Goal: Transaction & Acquisition: Register for event/course

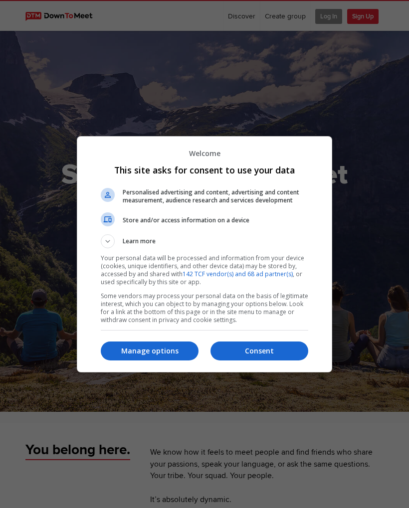
click at [254, 356] on p "Consent" at bounding box center [259, 351] width 98 height 10
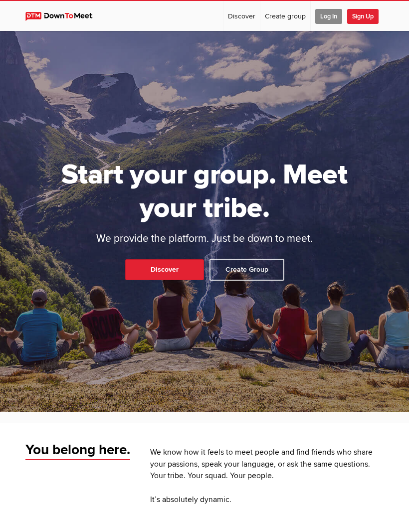
click at [325, 15] on span "Log In" at bounding box center [328, 16] width 27 height 15
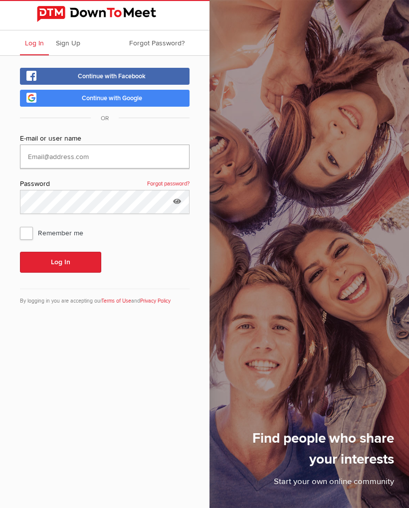
click at [32, 154] on input "text" at bounding box center [105, 157] width 170 height 24
type input "[EMAIL_ADDRESS][DOMAIN_NAME]"
click at [28, 235] on span "Remember me" at bounding box center [56, 233] width 73 height 18
click at [20, 224] on input "Remember me" at bounding box center [19, 223] width 0 height 0
checkbox input "true"
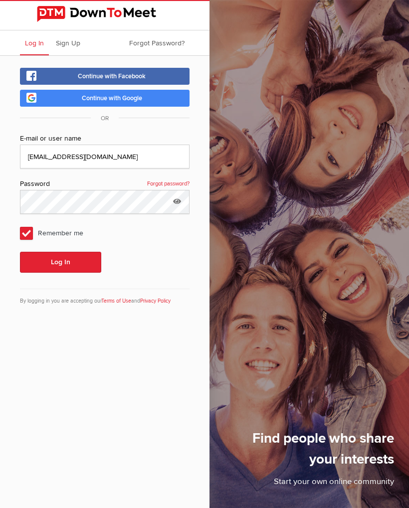
click at [47, 261] on button "Log In" at bounding box center [60, 262] width 81 height 21
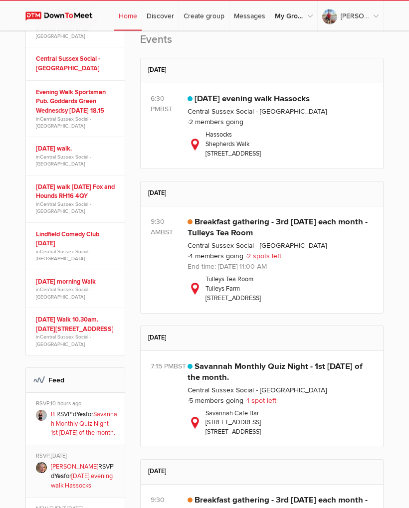
scroll to position [314, 0]
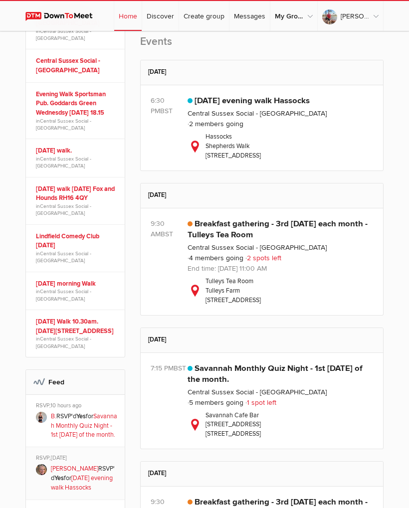
click at [209, 106] on link "[DATE] evening walk Hassocks" at bounding box center [251, 101] width 115 height 10
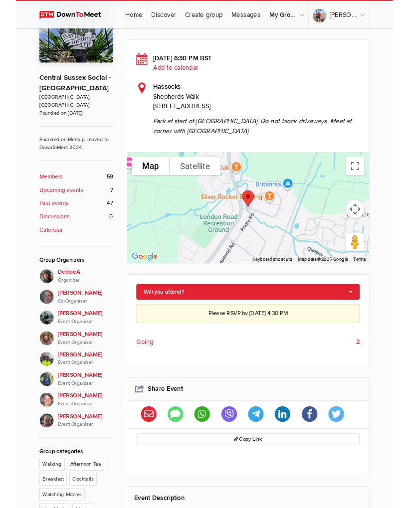
scroll to position [244, 0]
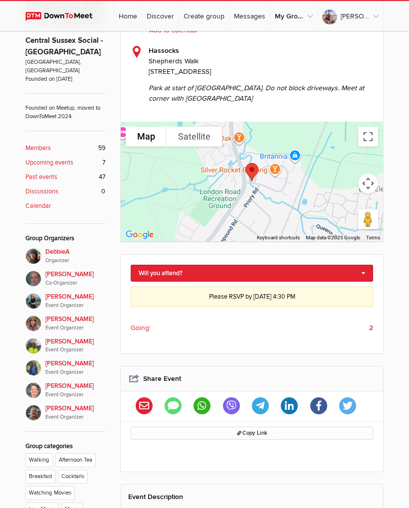
click at [139, 329] on span "Going:" at bounding box center [141, 328] width 20 height 10
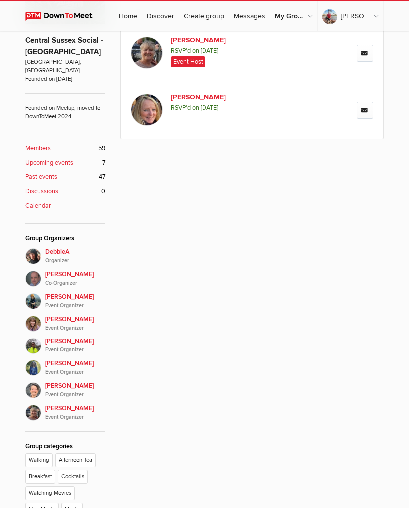
scroll to position [133, 0]
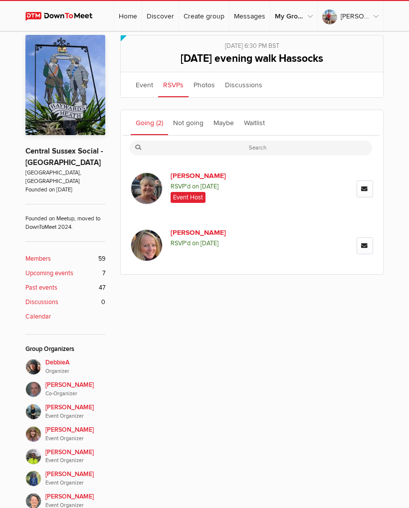
click at [2, 215] on div "Limited visibility event Event is listed, but non-members won't see details of …" at bounding box center [204, 359] width 409 height 668
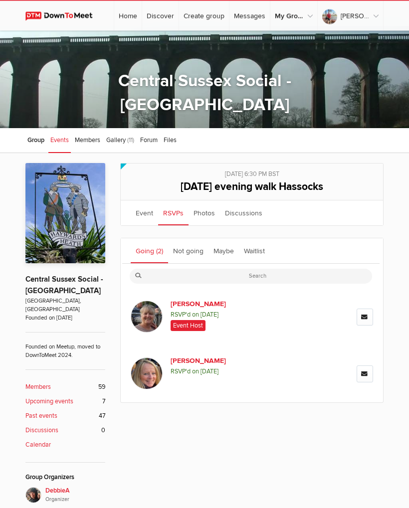
scroll to position [0, 0]
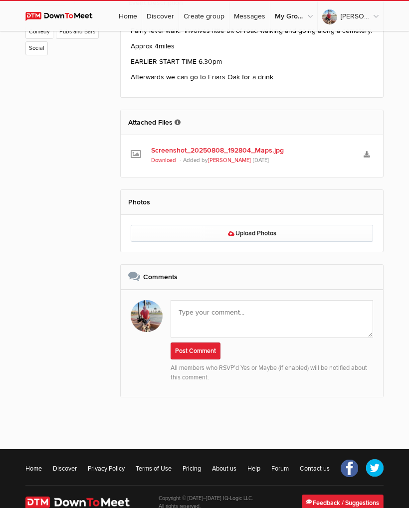
scroll to position [740, 0]
